Goal: Transaction & Acquisition: Purchase product/service

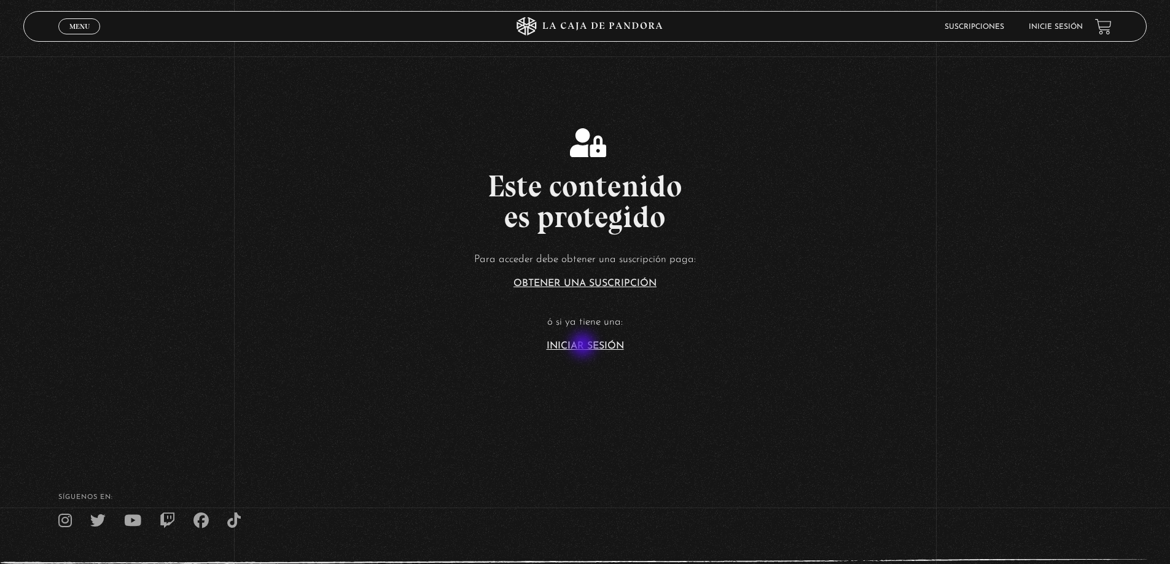
click at [584, 346] on link "Iniciar Sesión" at bounding box center [584, 346] width 77 height 10
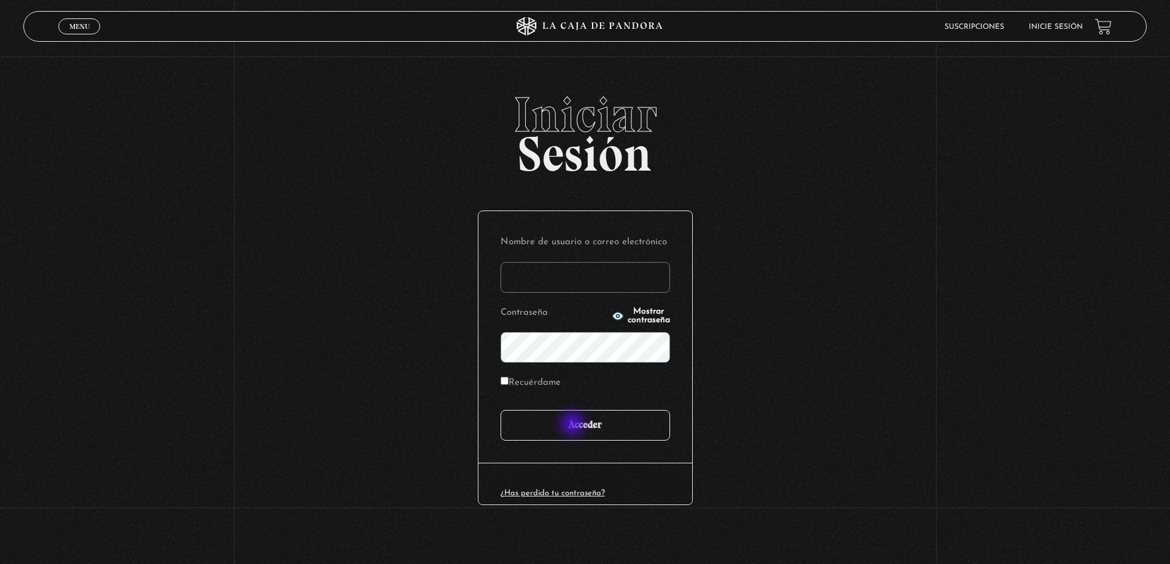
type input "morenoalbarracinmaria@hotmail.com"
click at [574, 426] on input "Acceder" at bounding box center [584, 425] width 169 height 31
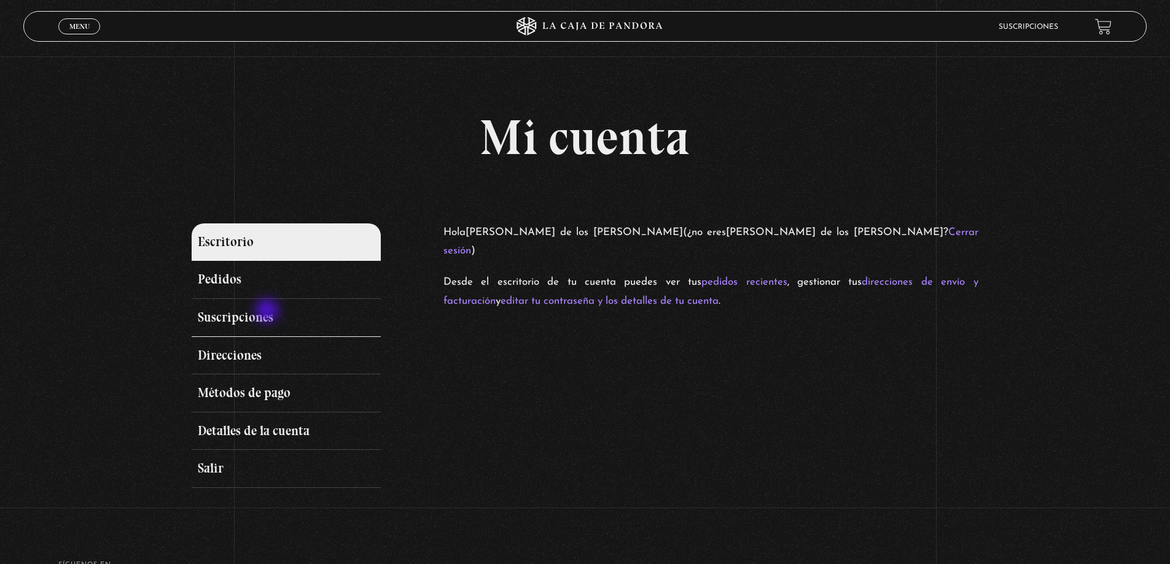
click at [268, 312] on link "Suscripciones" at bounding box center [286, 318] width 189 height 38
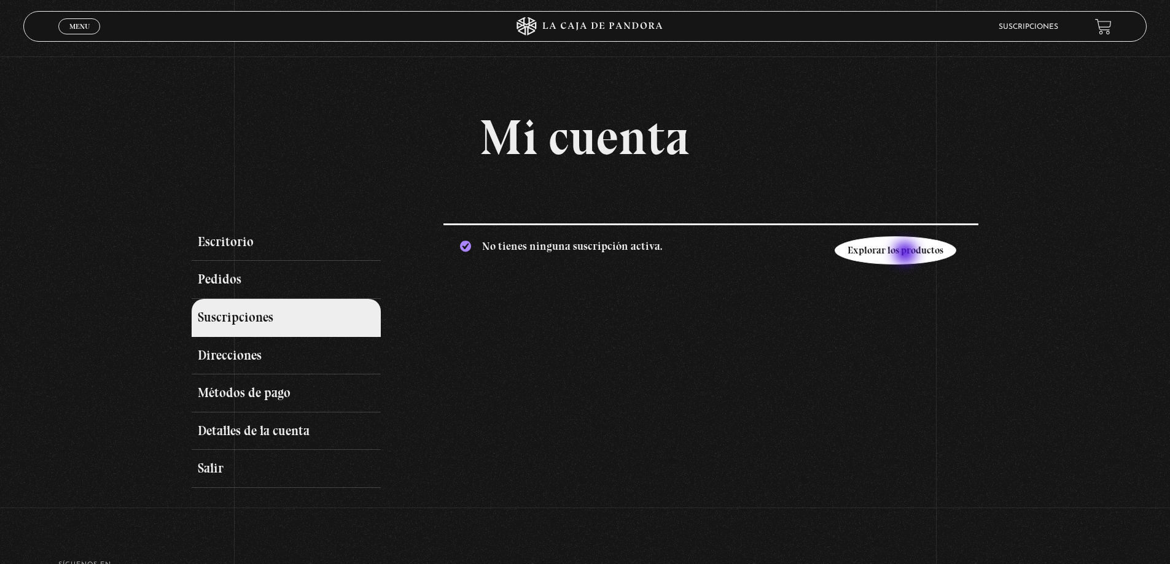
click at [906, 254] on link "Explorar los productos" at bounding box center [895, 250] width 122 height 28
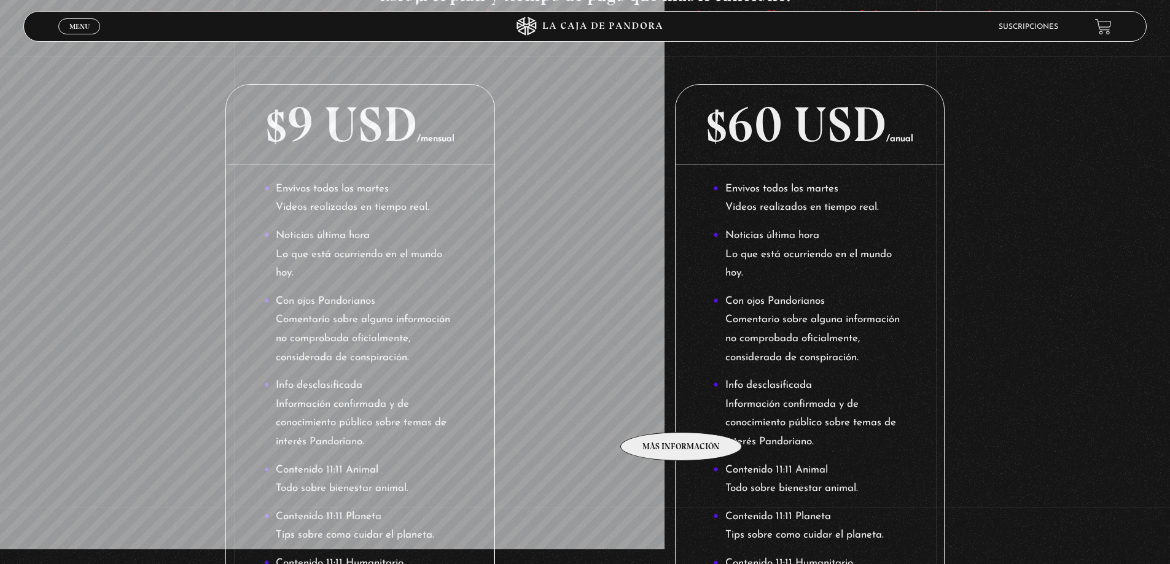
scroll to position [61, 0]
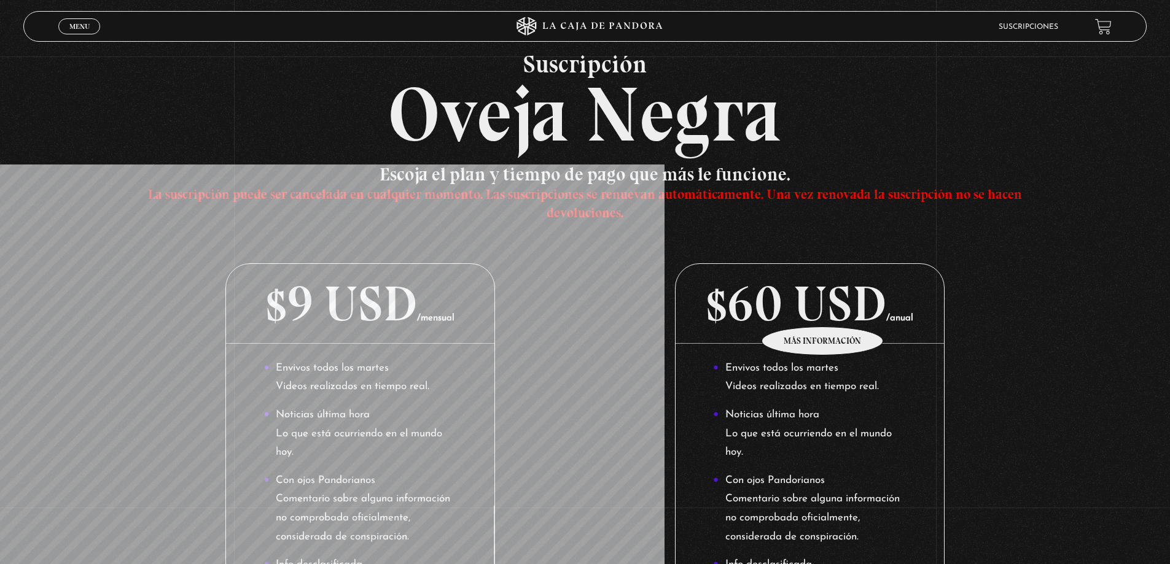
click at [823, 308] on p "$60 USD /anual" at bounding box center [809, 304] width 268 height 80
